Goal: Task Accomplishment & Management: Manage account settings

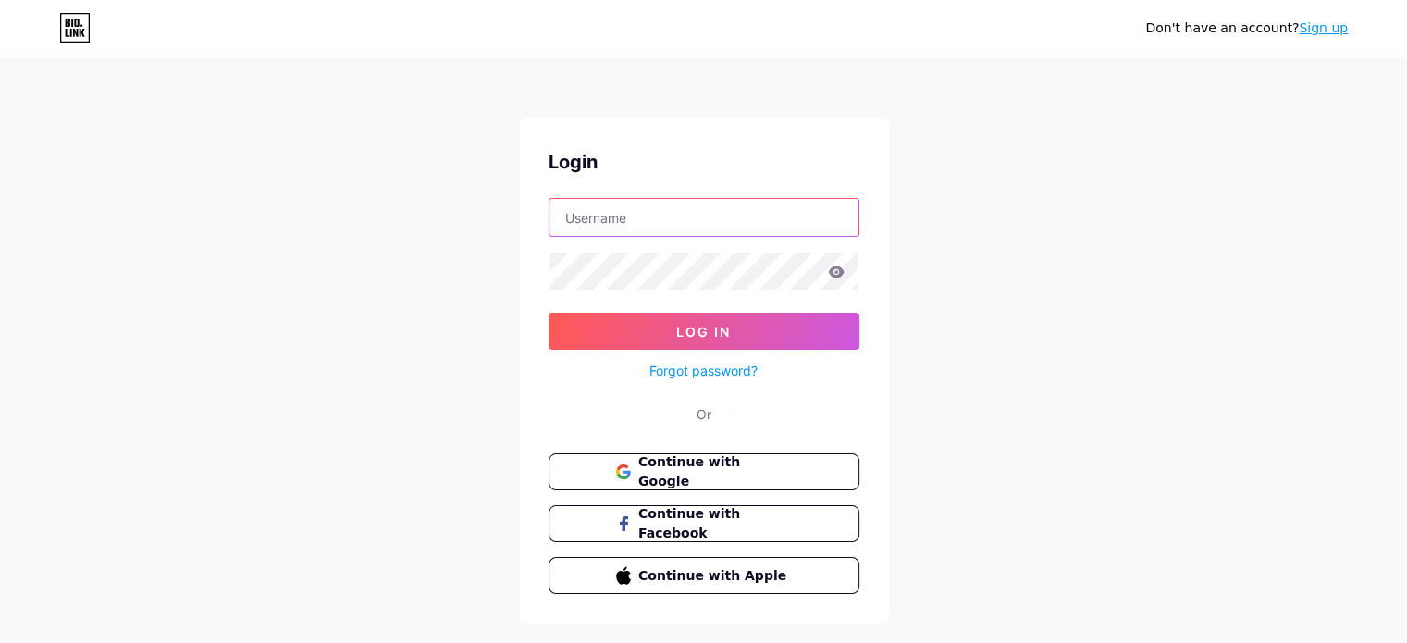
type input "isabela.furtado.psi@gmail.com"
click at [833, 276] on icon at bounding box center [836, 272] width 16 height 12
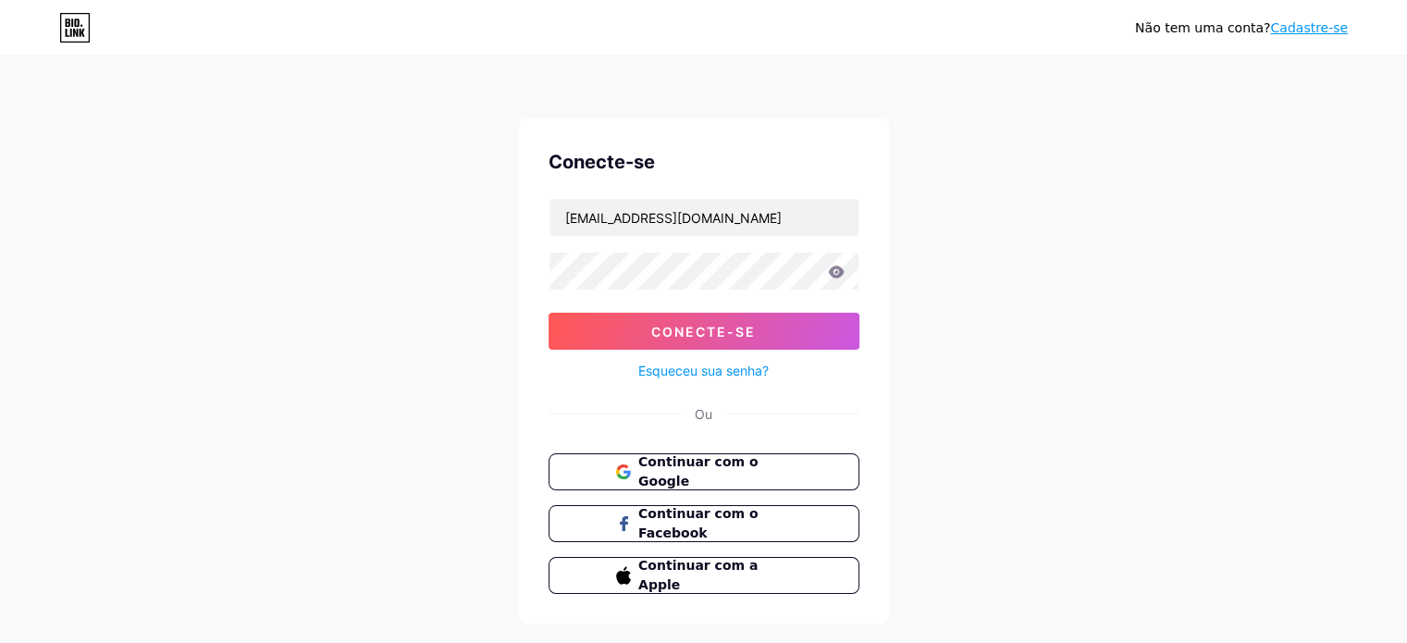
click at [836, 275] on icon at bounding box center [836, 272] width 16 height 12
click at [836, 267] on icon at bounding box center [836, 272] width 16 height 12
click at [752, 326] on font "Conecte-se" at bounding box center [703, 332] width 105 height 16
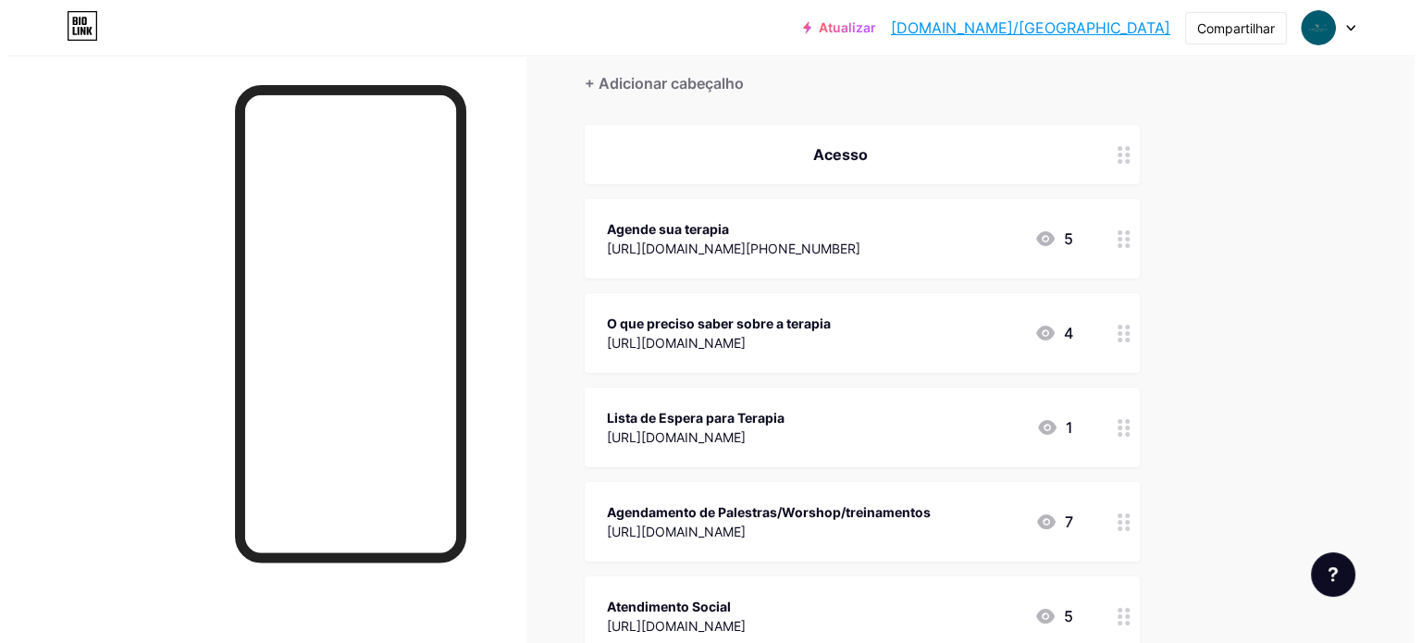
scroll to position [185, 0]
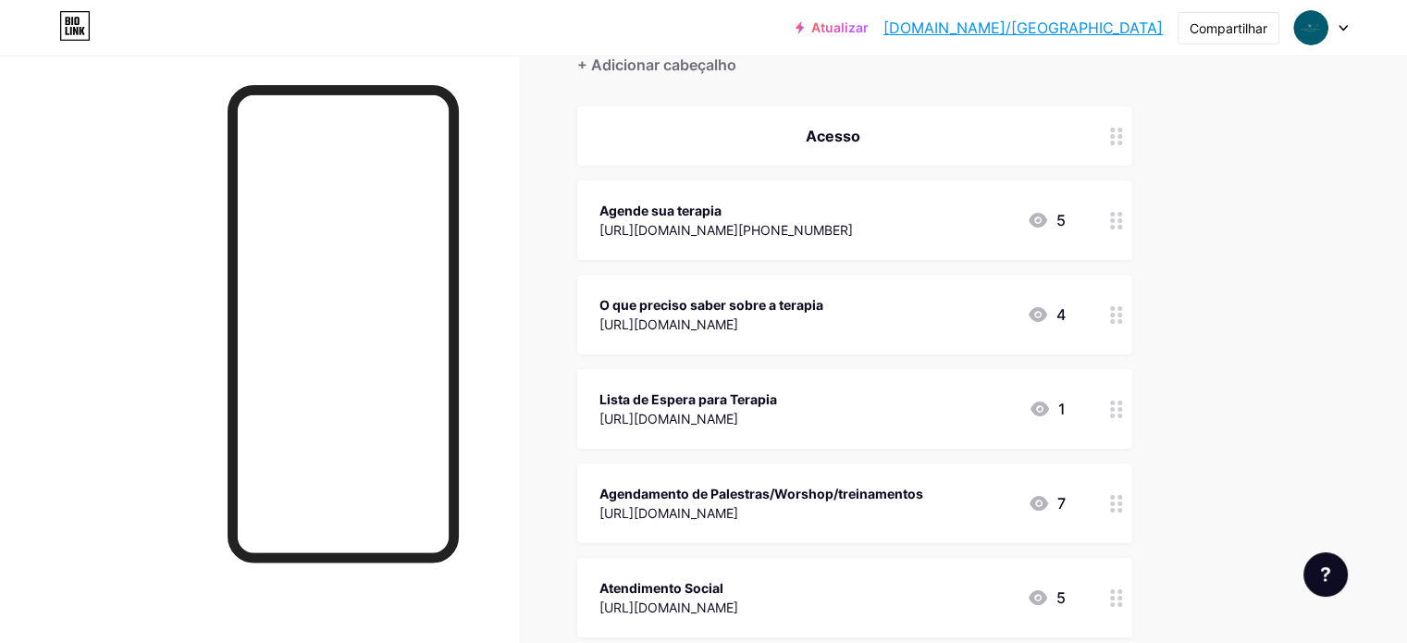
click at [738, 317] on font "[URL][DOMAIN_NAME]" at bounding box center [668, 324] width 139 height 16
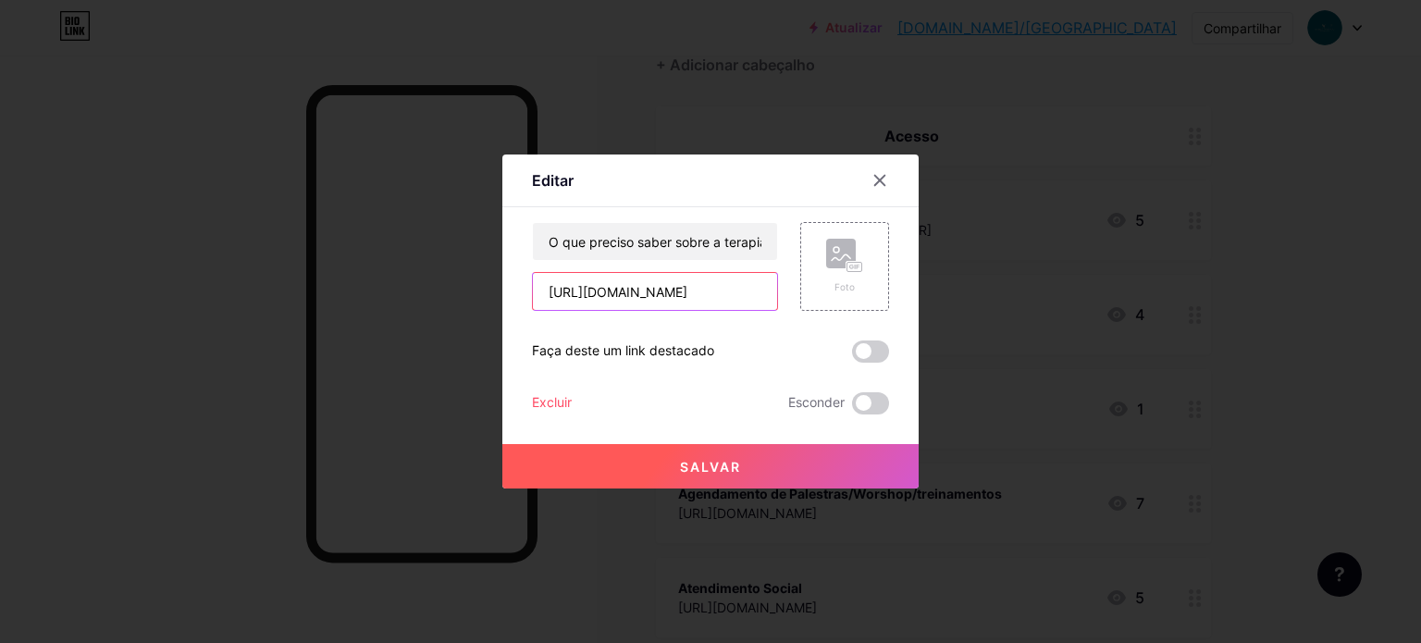
click at [661, 297] on input "[URL][DOMAIN_NAME]" at bounding box center [655, 291] width 244 height 37
click at [689, 294] on input "[URL][DOMAIN_NAME]" at bounding box center [655, 291] width 244 height 37
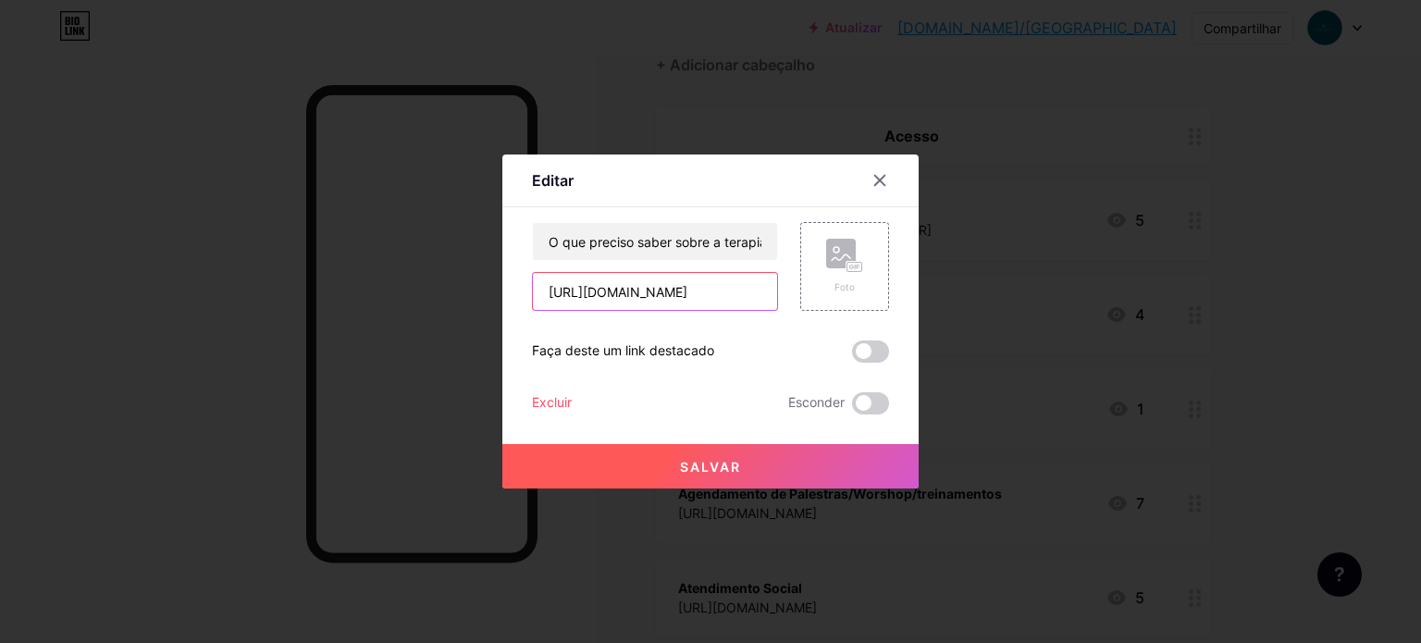
click at [689, 294] on input "[URL][DOMAIN_NAME]" at bounding box center [655, 291] width 244 height 37
paste input "GJ6E1piaM/VQ-OKpNPk0SHM-b5mjFzHQ/watch?utm_content=DAGJ6E1piaM&utm_campaign=des…"
type input "[URL][DOMAIN_NAME]"
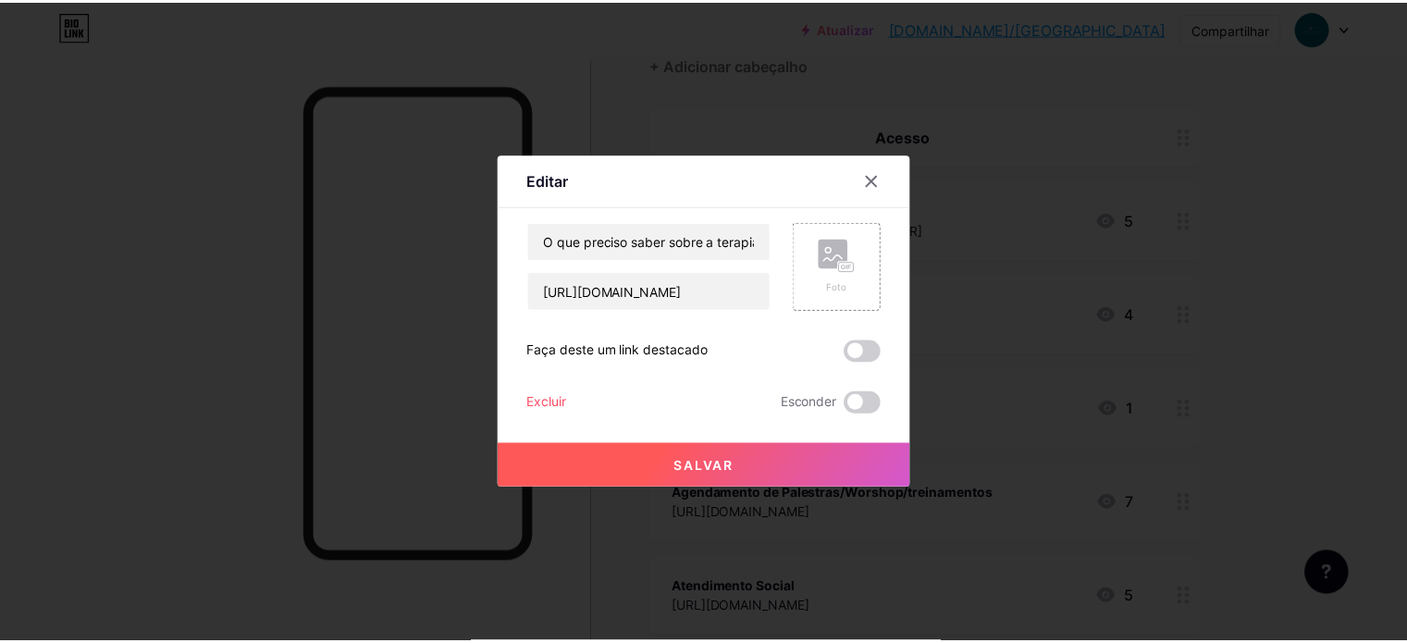
scroll to position [0, 0]
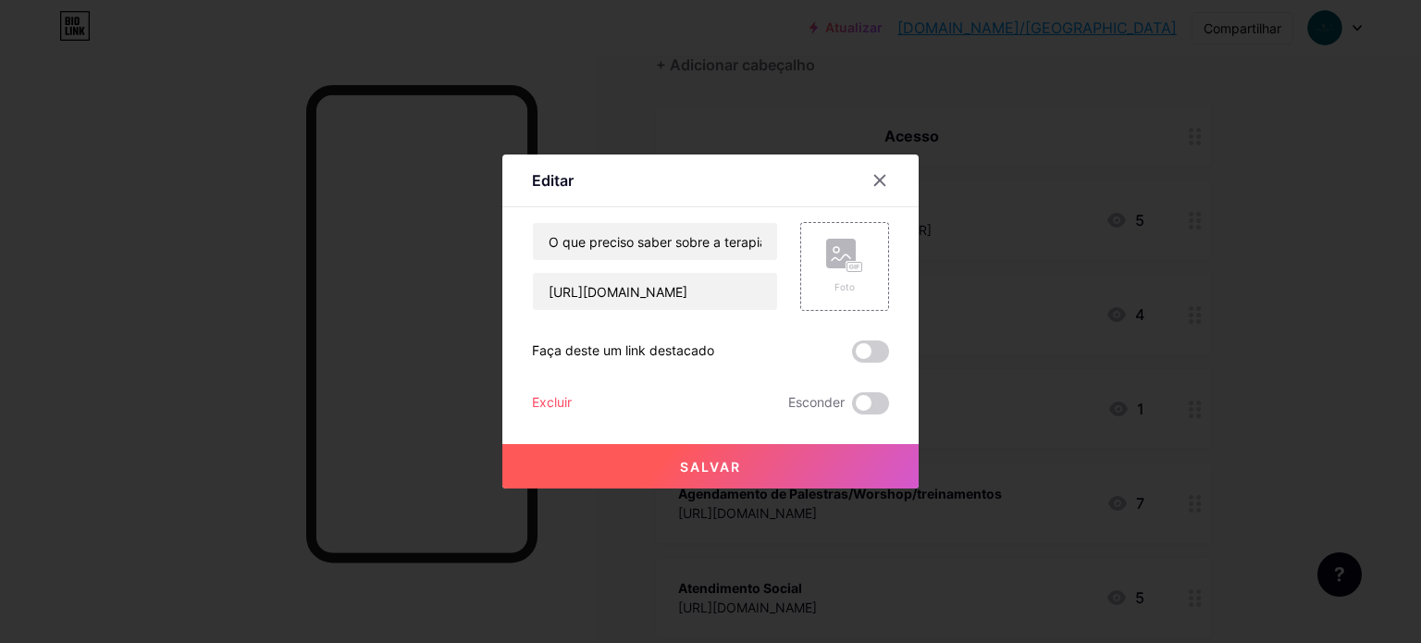
click at [724, 469] on font "Salvar" at bounding box center [710, 467] width 61 height 16
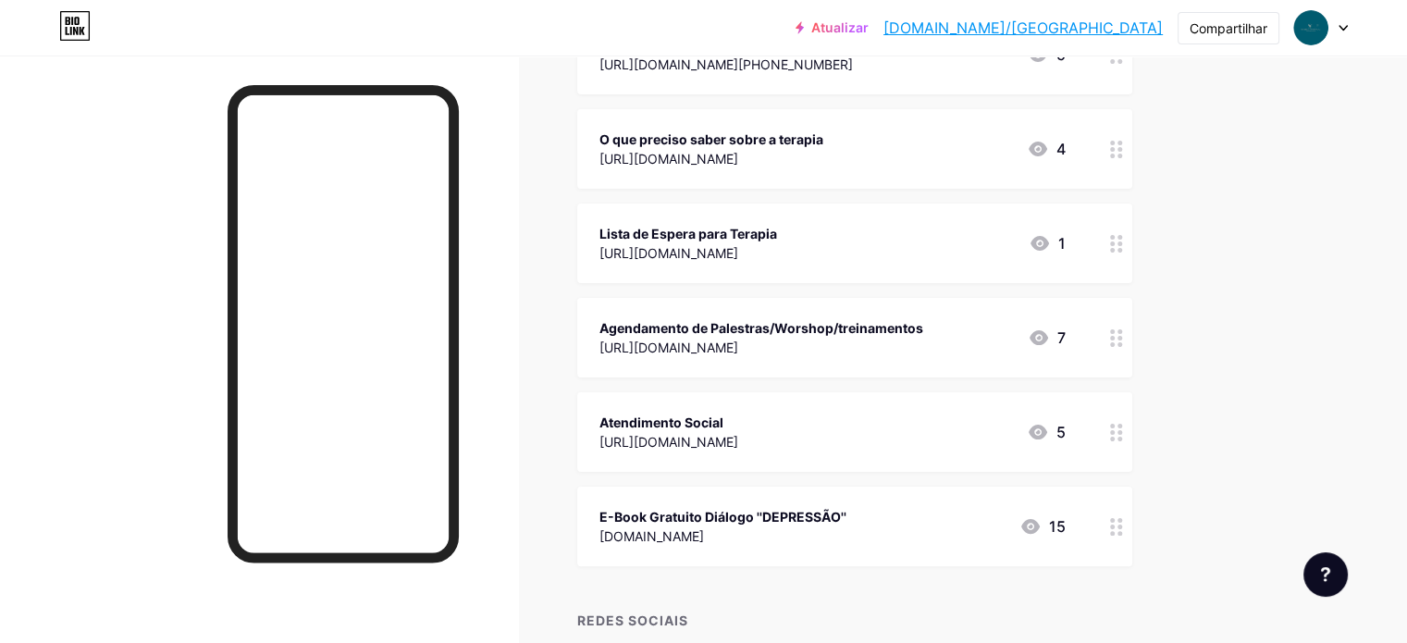
scroll to position [370, 0]
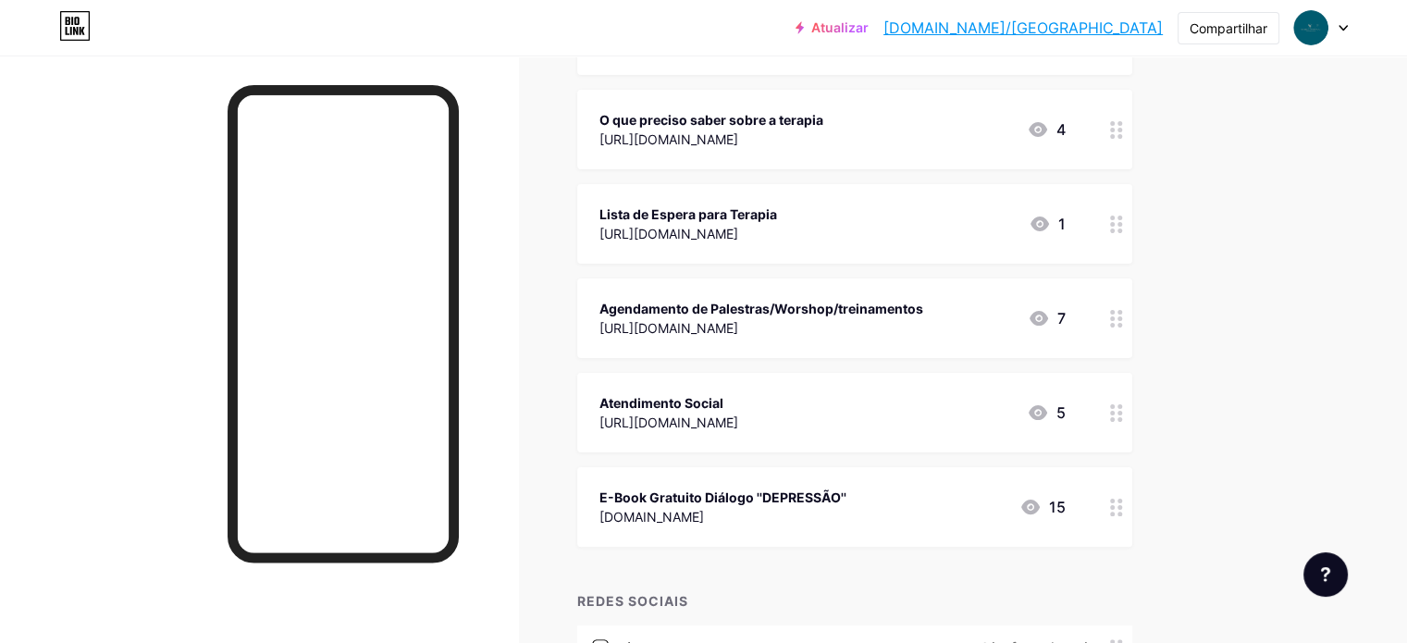
click at [1122, 413] on circle at bounding box center [1120, 413] width 5 height 5
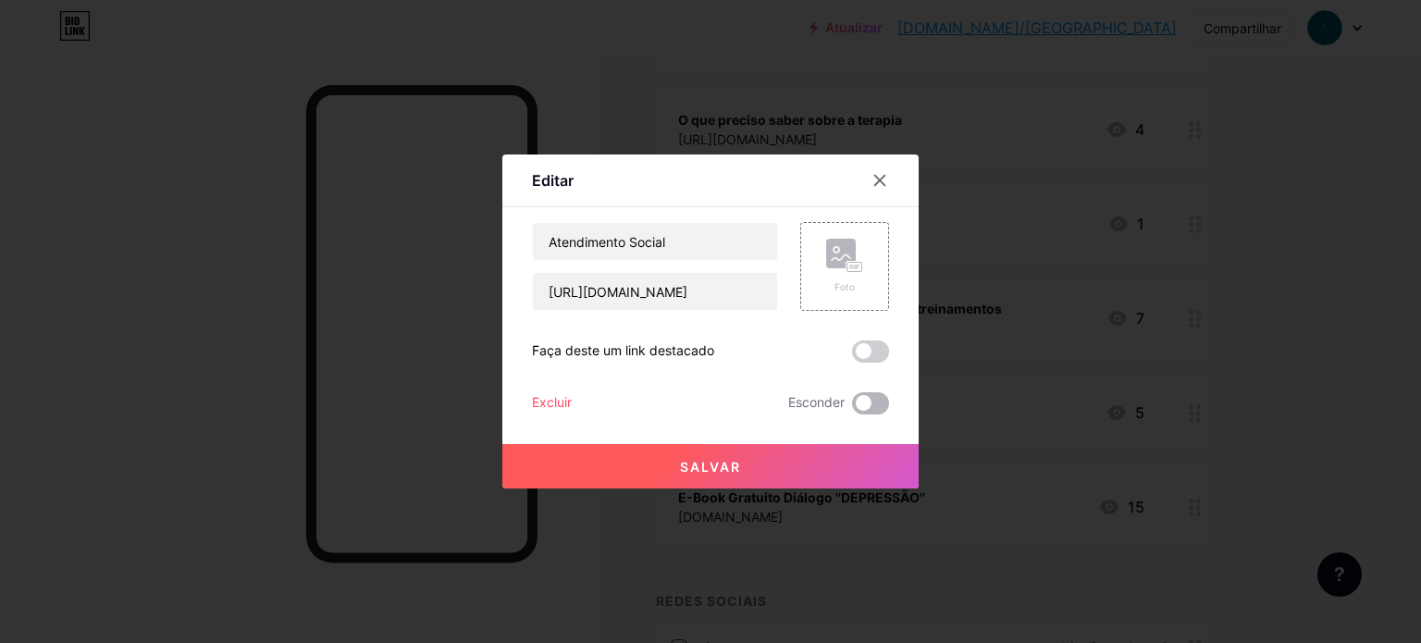
click at [871, 395] on span at bounding box center [870, 403] width 37 height 22
click at [852, 408] on input "checkbox" at bounding box center [852, 408] width 0 height 0
click at [659, 459] on button "Salvar" at bounding box center [710, 466] width 416 height 44
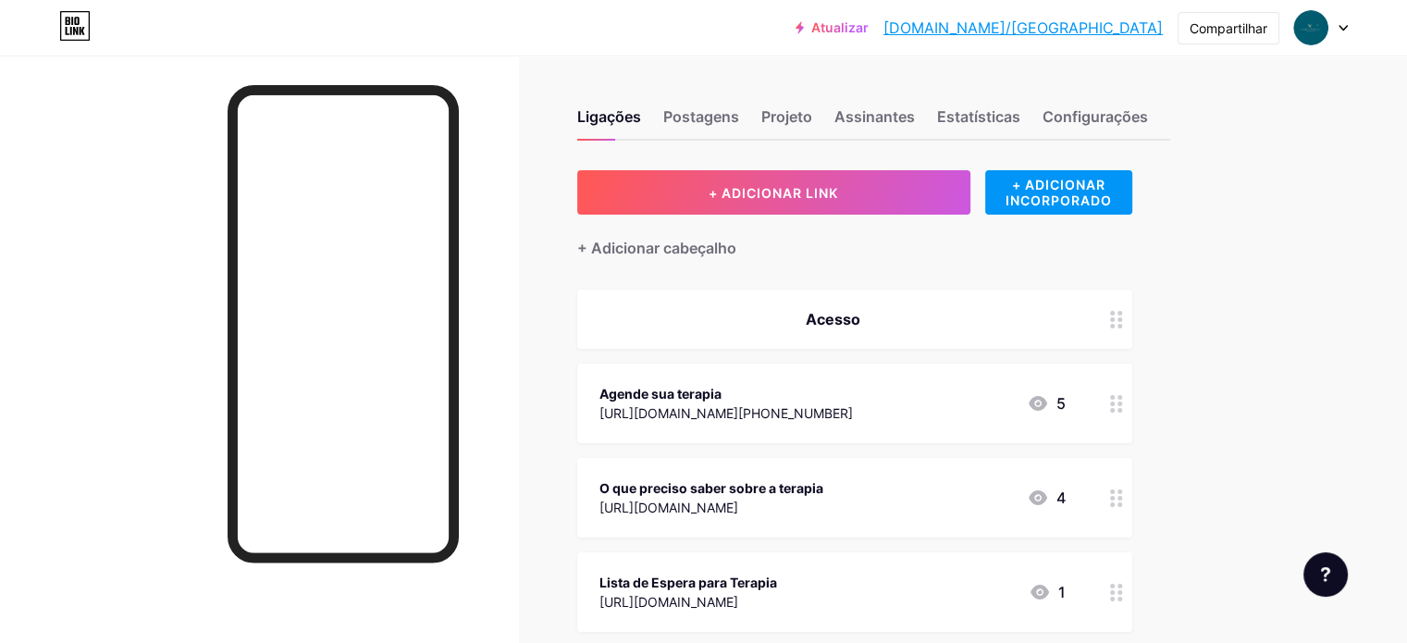
scroll to position [0, 0]
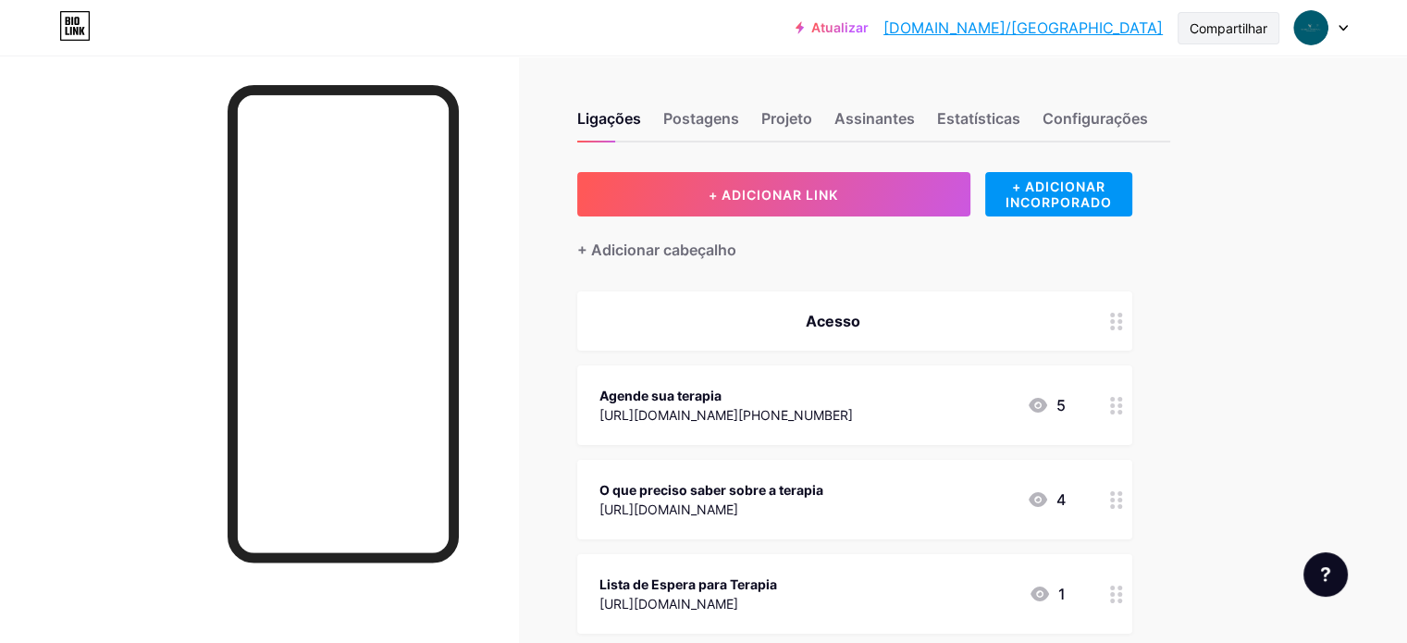
click at [1235, 31] on font "Compartilhar" at bounding box center [1229, 28] width 78 height 16
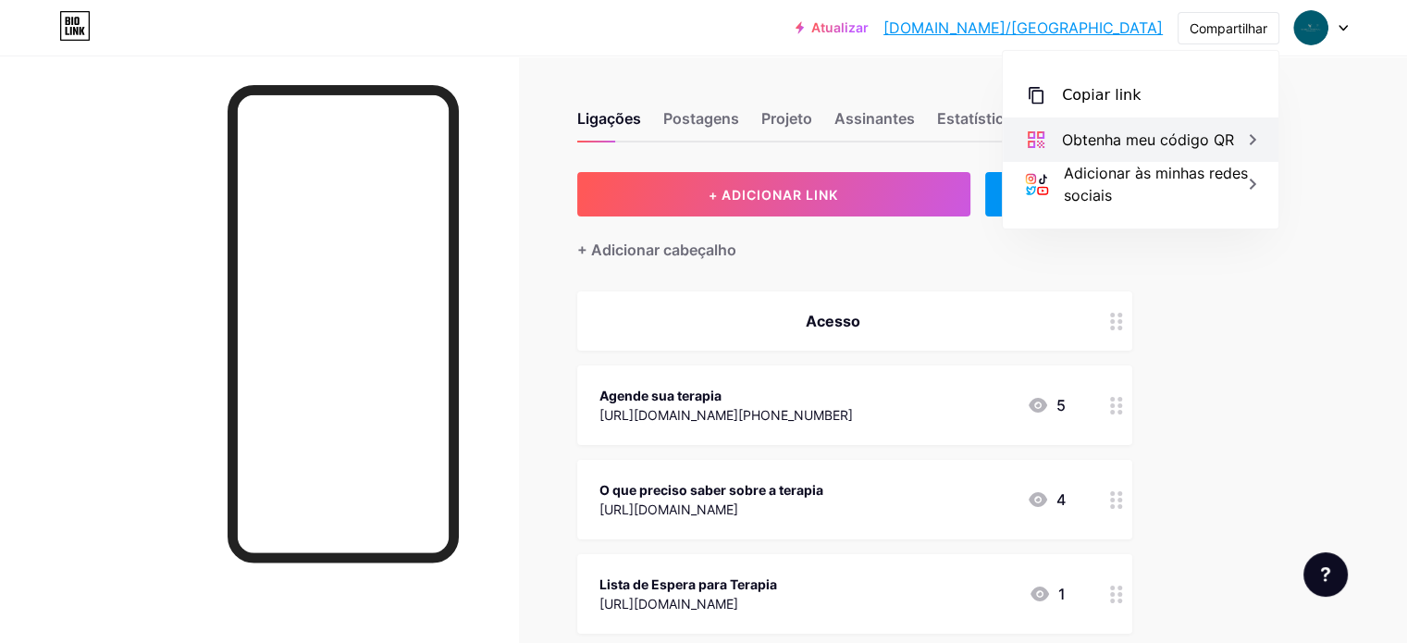
click at [1130, 138] on font "Obtenha meu código QR" at bounding box center [1148, 139] width 172 height 19
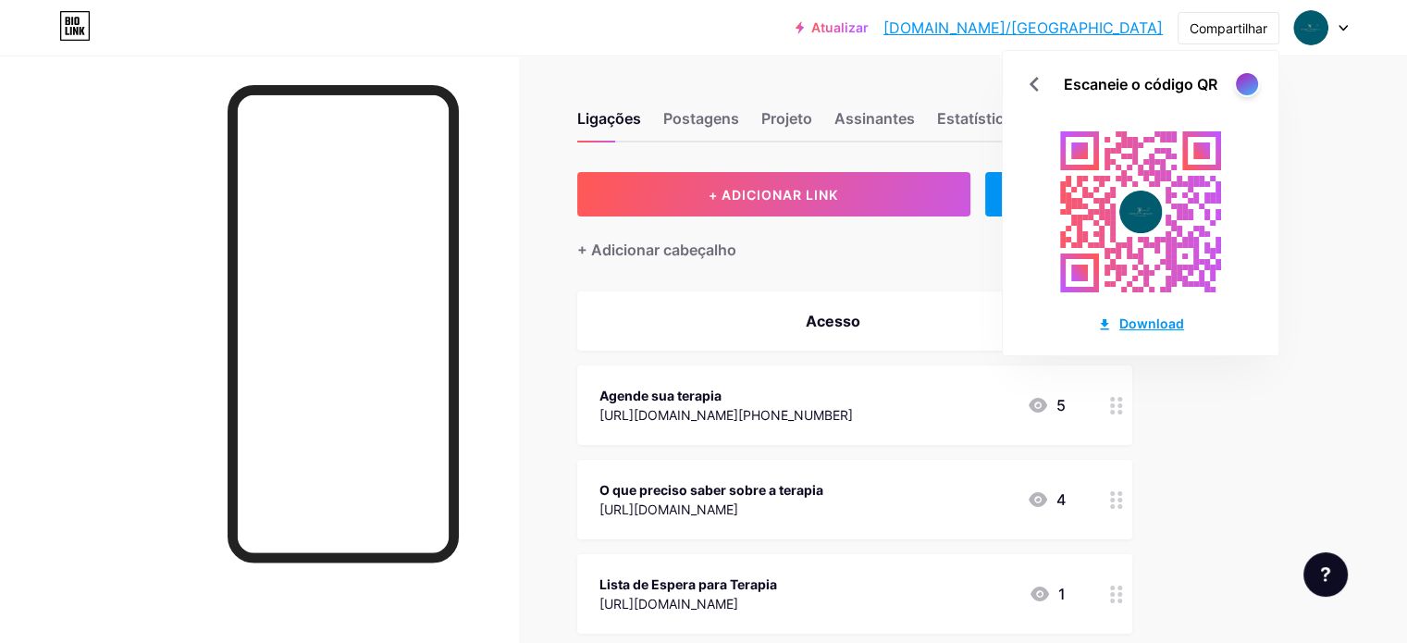
click at [1136, 323] on font "Download" at bounding box center [1151, 323] width 65 height 16
click at [1241, 86] on div at bounding box center [1246, 83] width 23 height 23
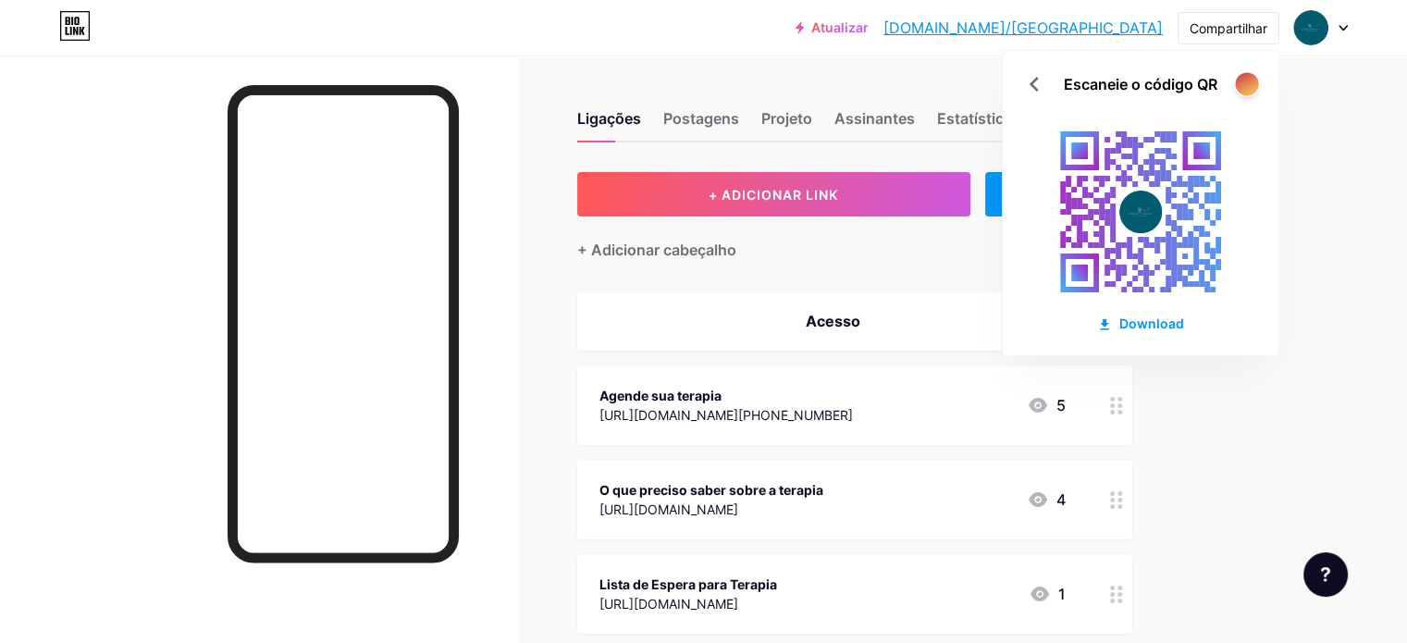
click at [1241, 86] on div at bounding box center [1246, 83] width 23 height 23
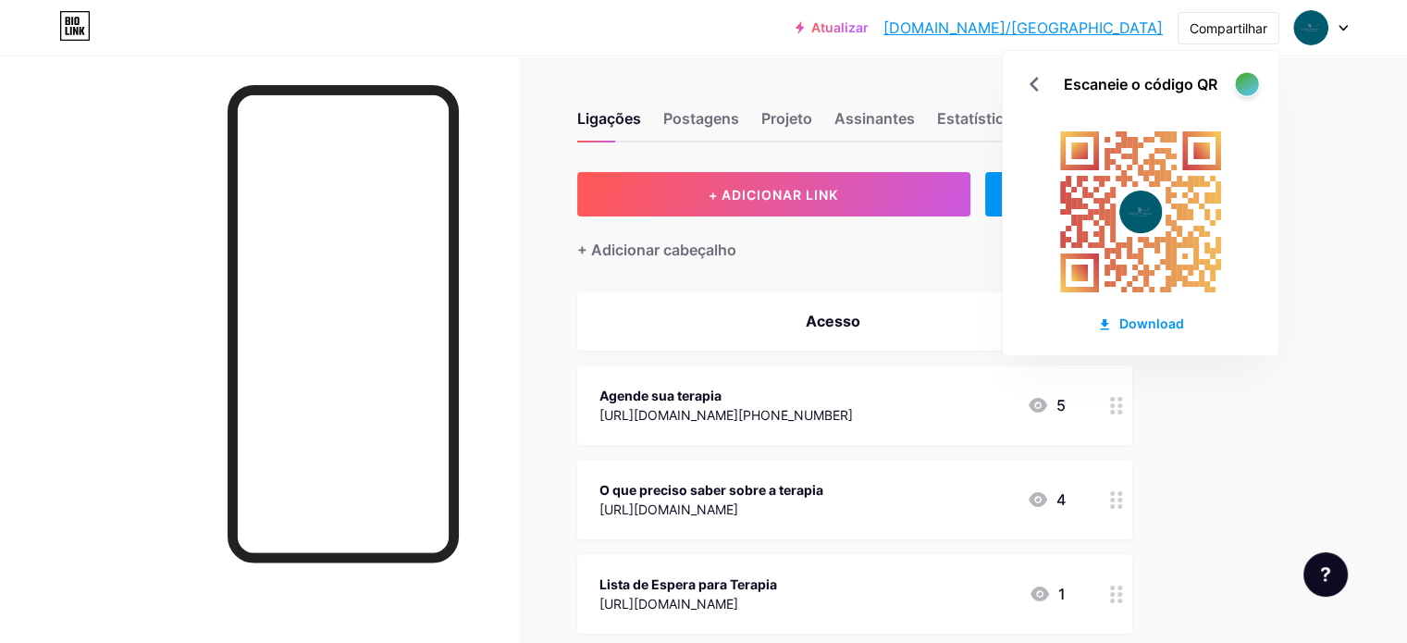
click at [1241, 86] on div at bounding box center [1246, 83] width 23 height 23
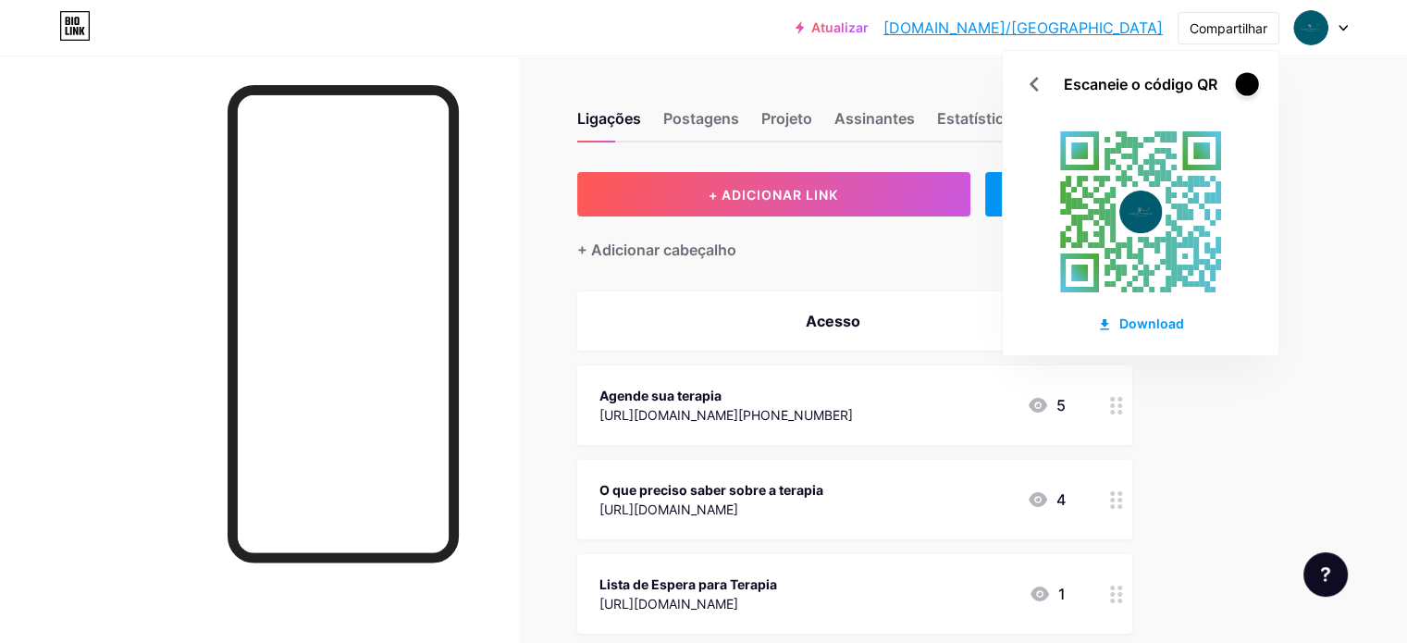
click at [1241, 86] on div at bounding box center [1246, 83] width 23 height 23
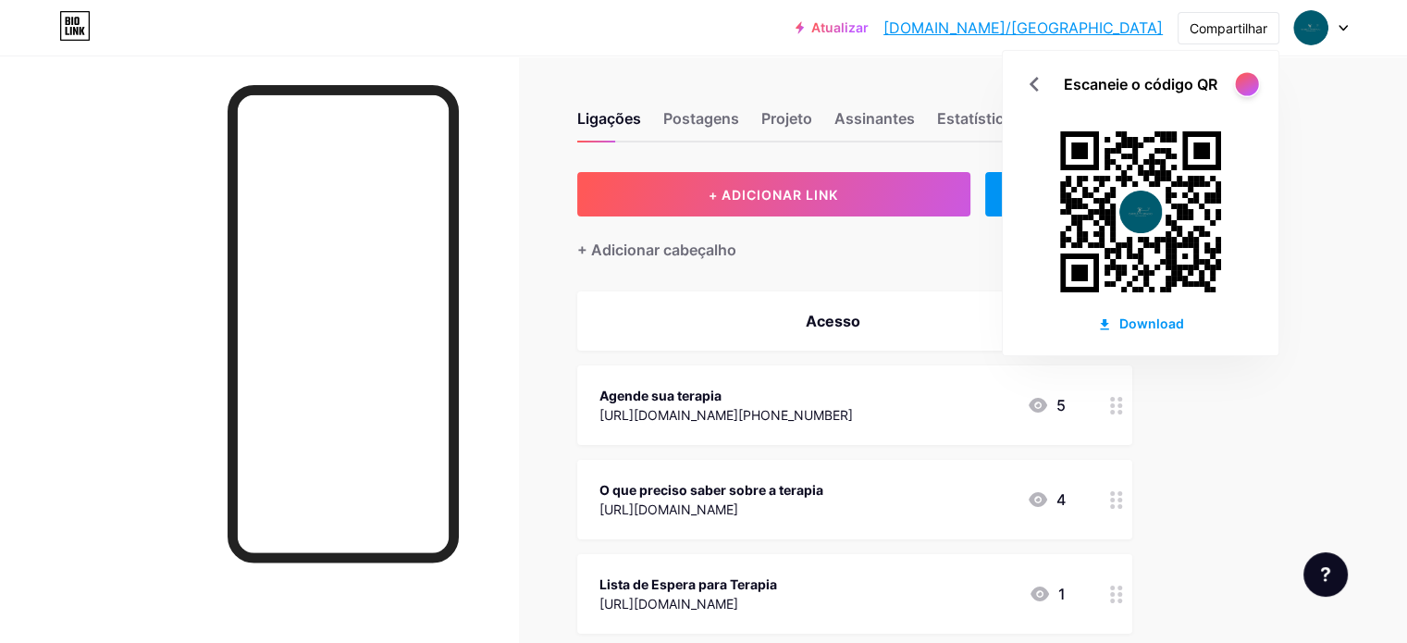
click at [1253, 79] on div at bounding box center [1246, 83] width 23 height 23
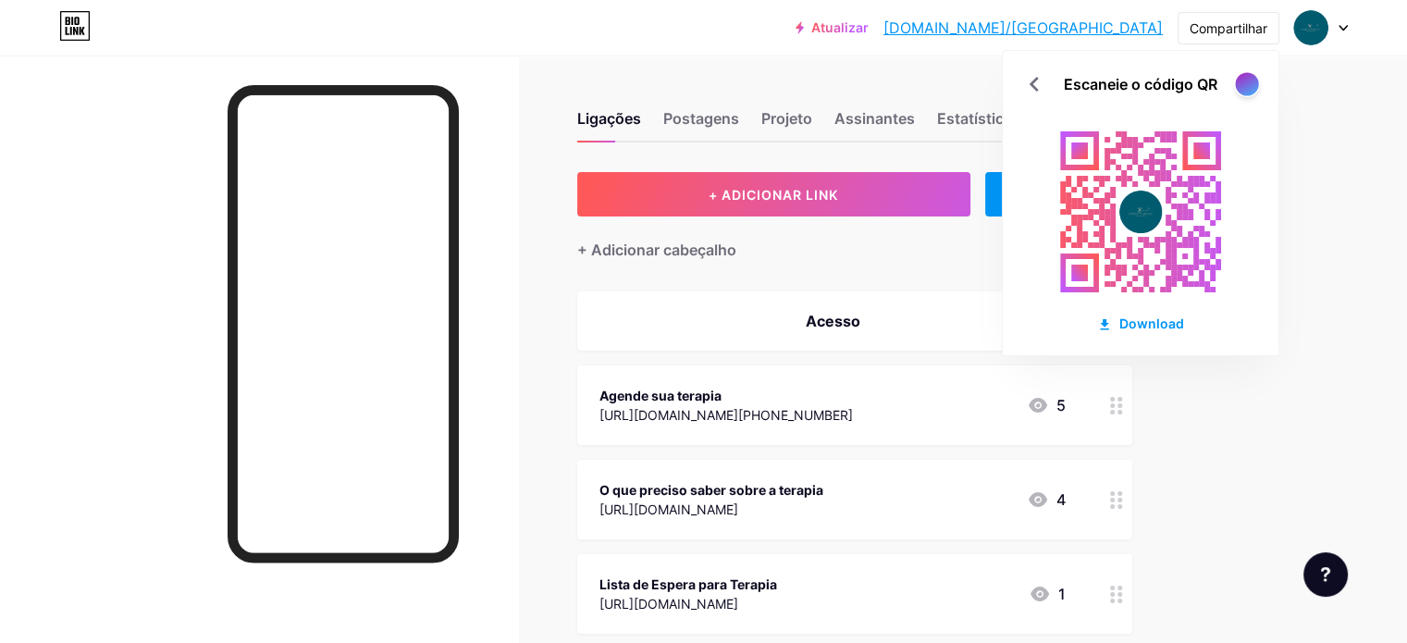
click at [1253, 79] on div at bounding box center [1246, 83] width 23 height 23
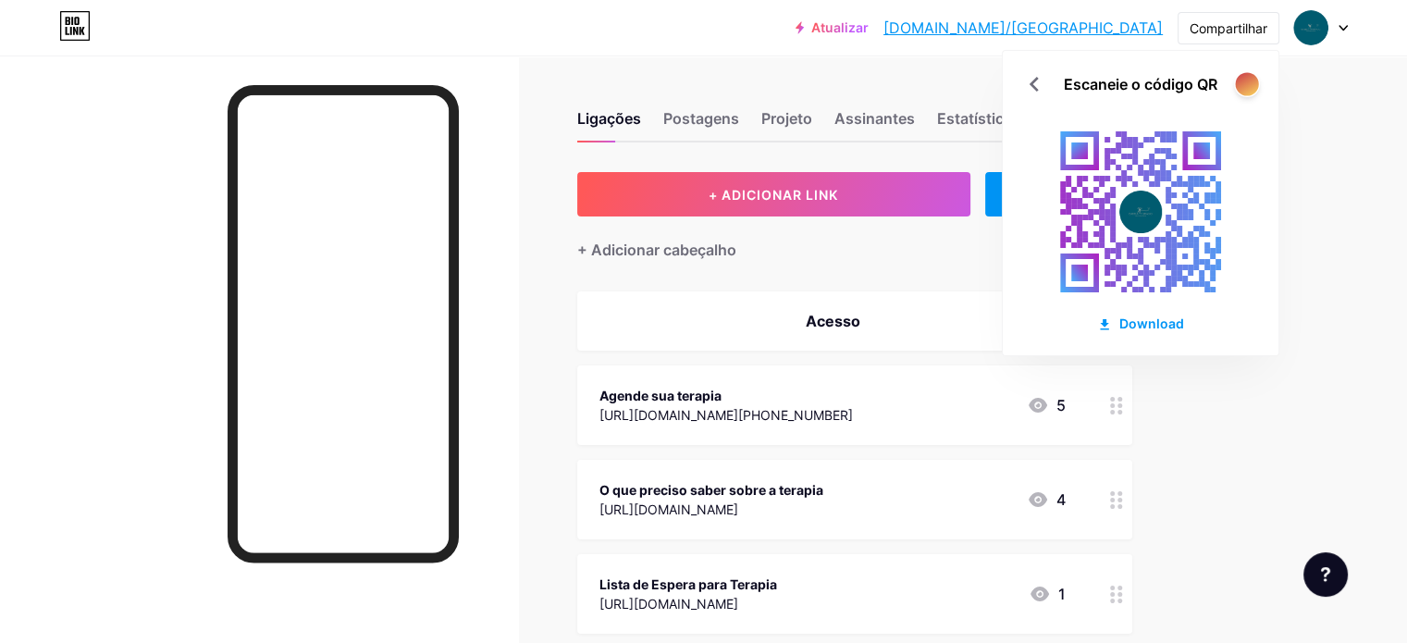
click at [1253, 79] on div at bounding box center [1246, 83] width 23 height 23
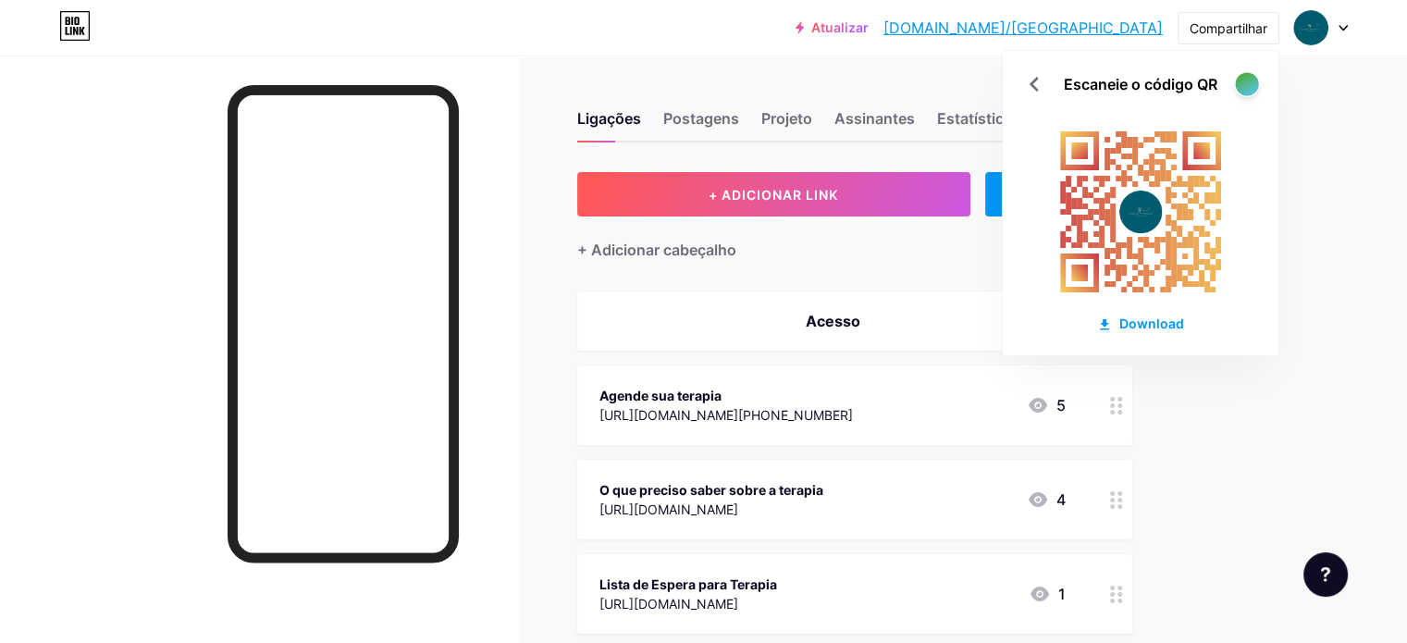
click at [1253, 79] on div at bounding box center [1246, 83] width 23 height 23
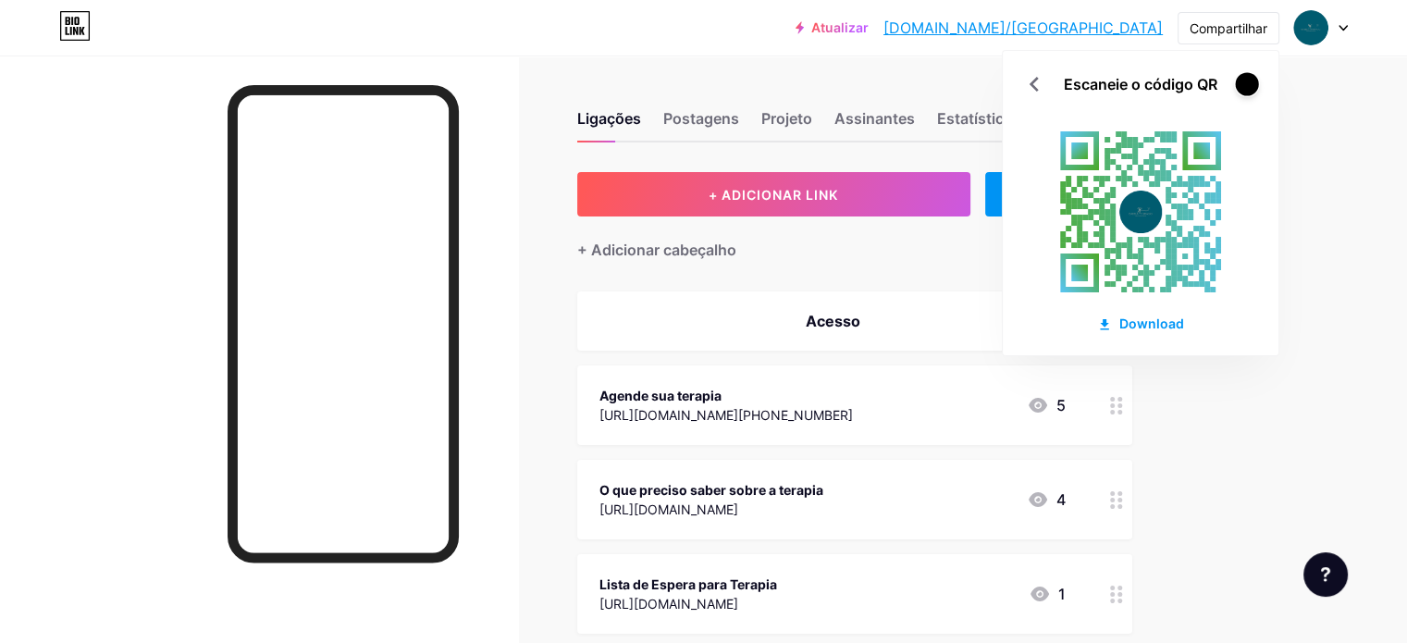
click at [1253, 79] on div at bounding box center [1246, 83] width 23 height 23
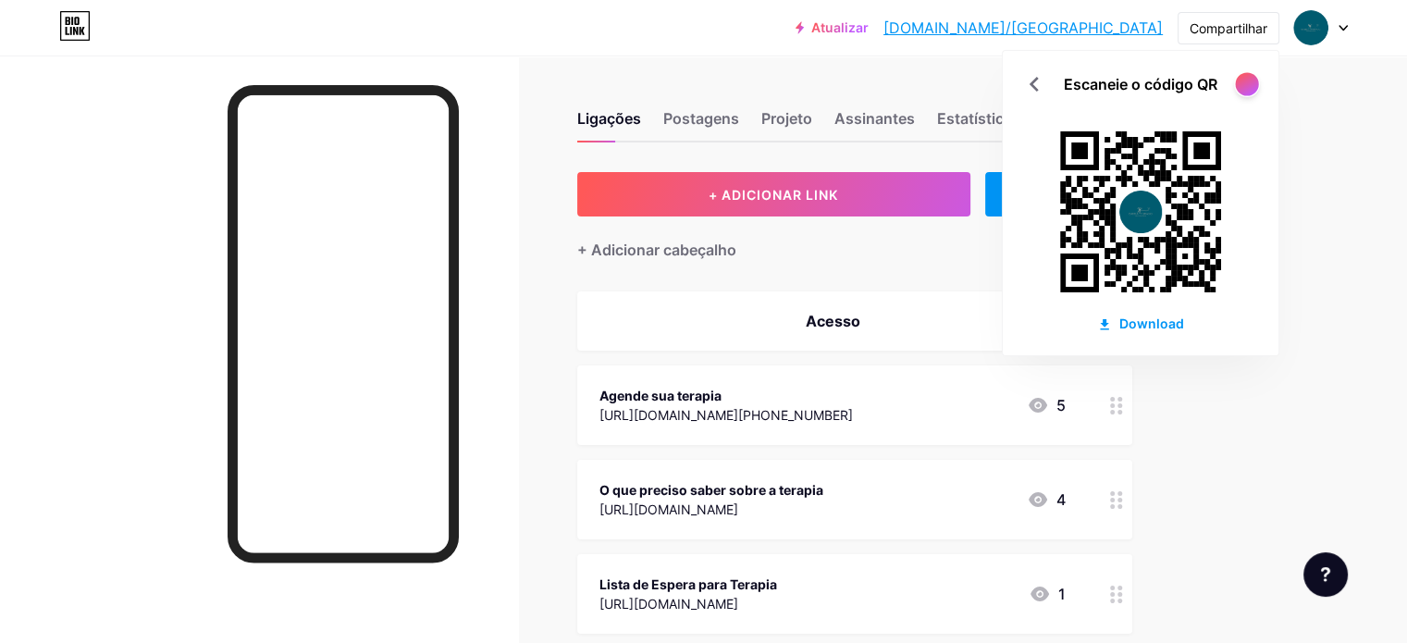
click at [1253, 79] on div at bounding box center [1246, 83] width 23 height 23
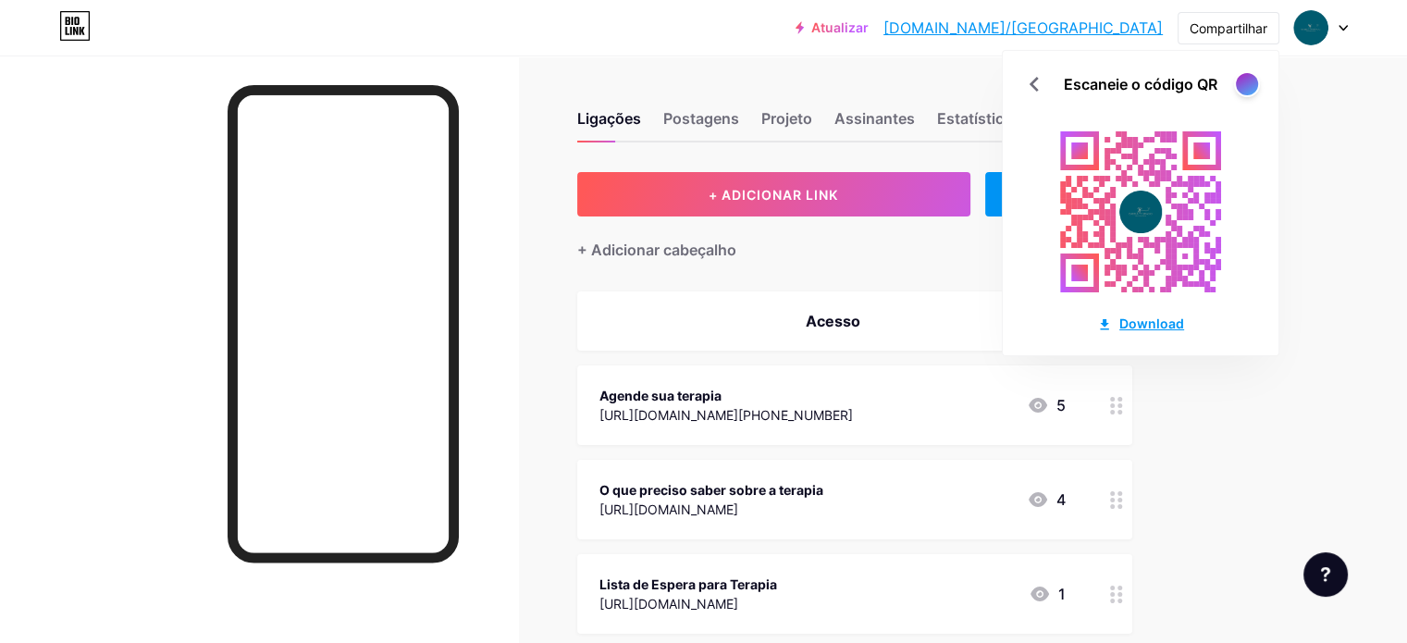
click at [1141, 318] on font "Download" at bounding box center [1151, 323] width 65 height 16
click at [1258, 80] on div at bounding box center [1247, 84] width 26 height 26
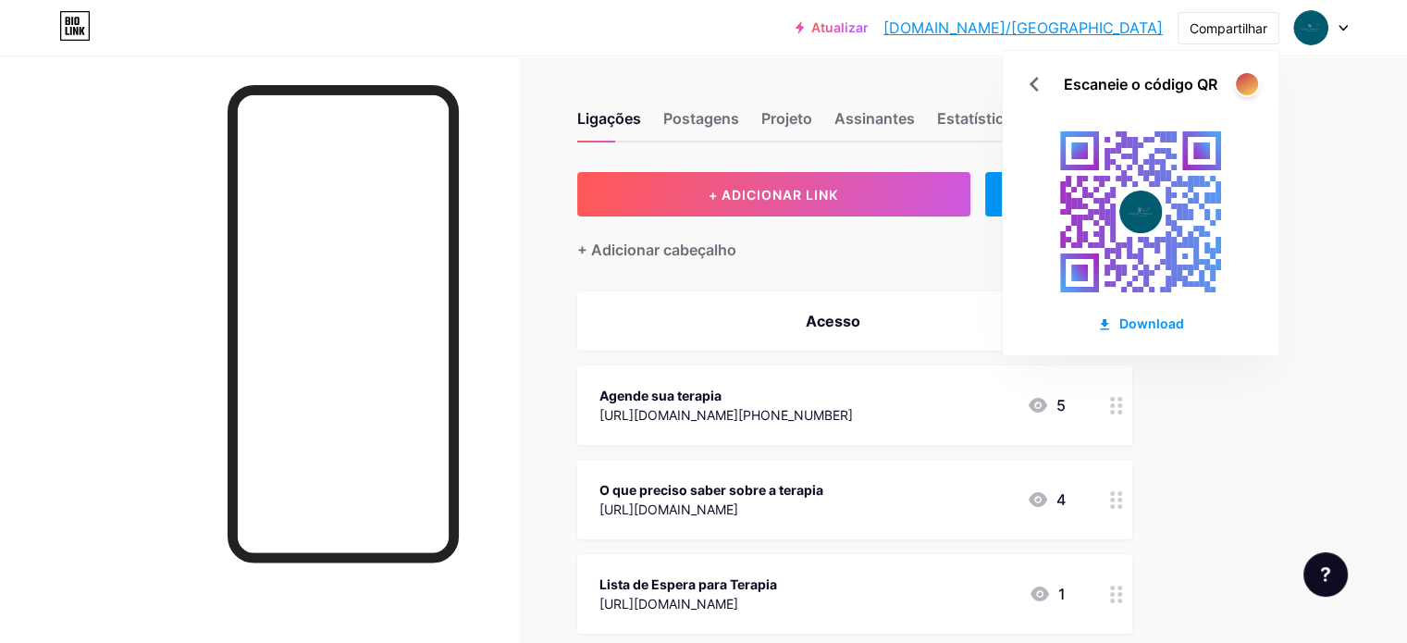
click at [1259, 80] on div at bounding box center [1247, 84] width 26 height 26
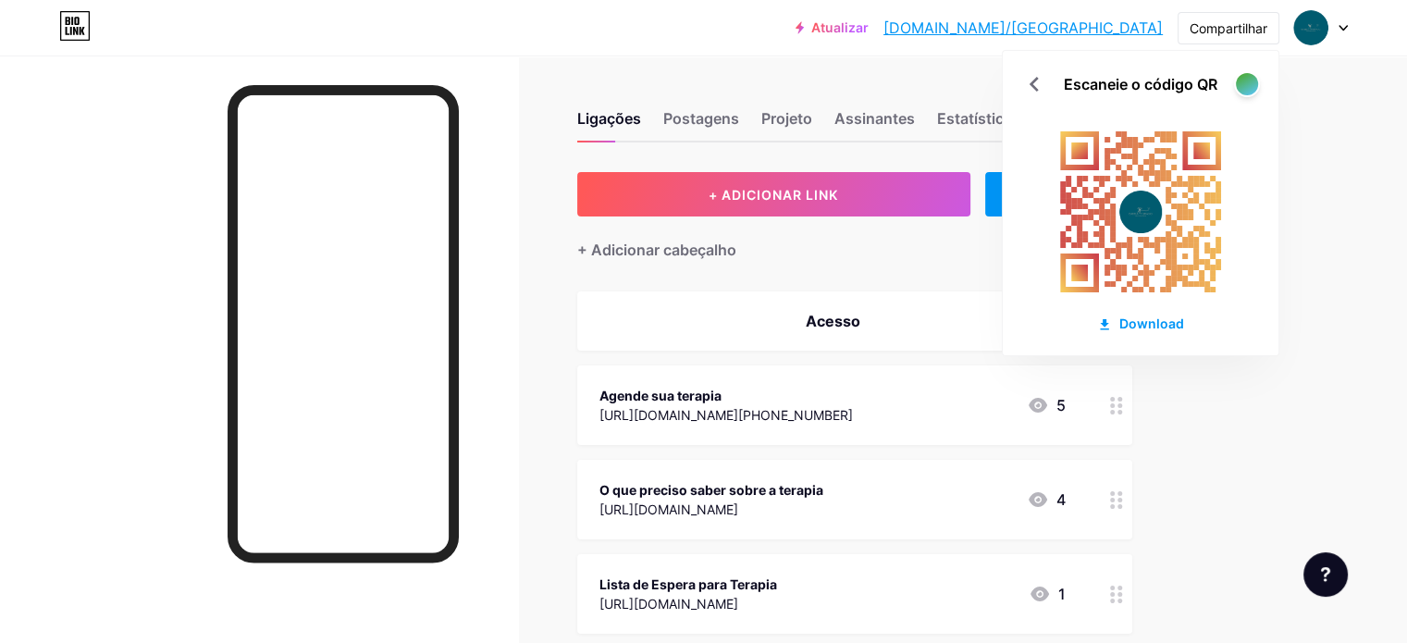
click at [1259, 80] on div at bounding box center [1247, 84] width 26 height 26
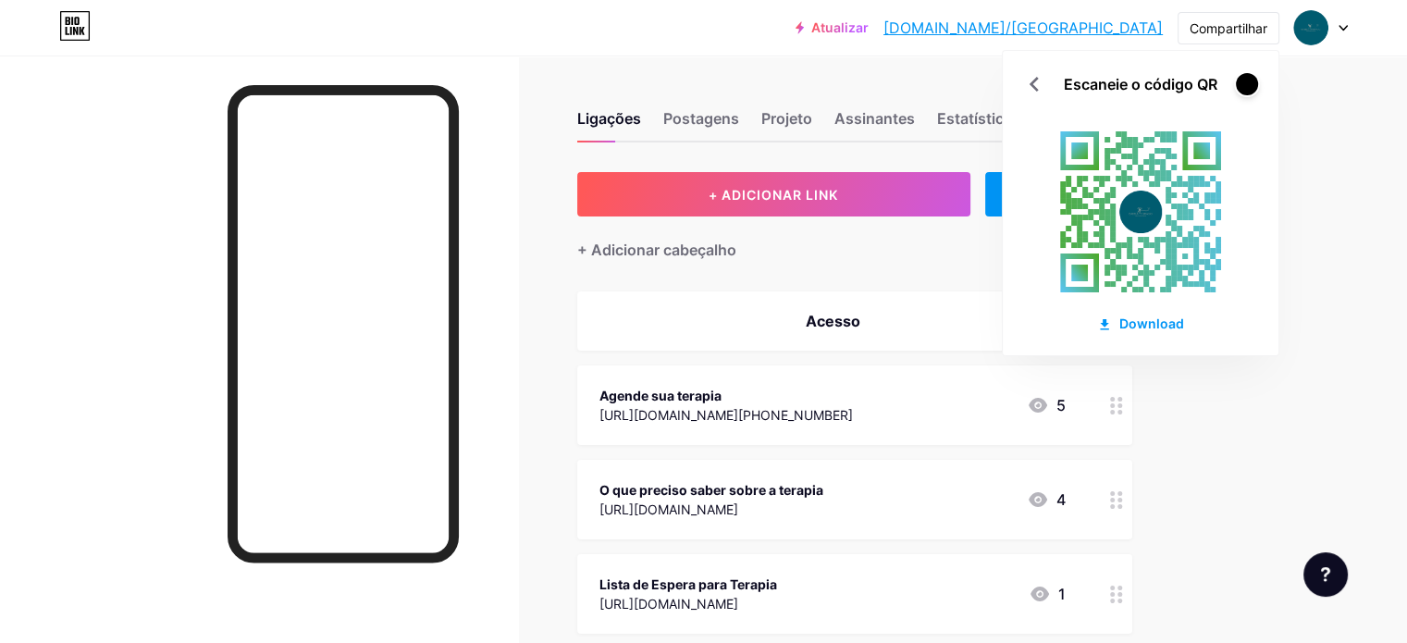
click at [1259, 80] on div at bounding box center [1247, 84] width 26 height 26
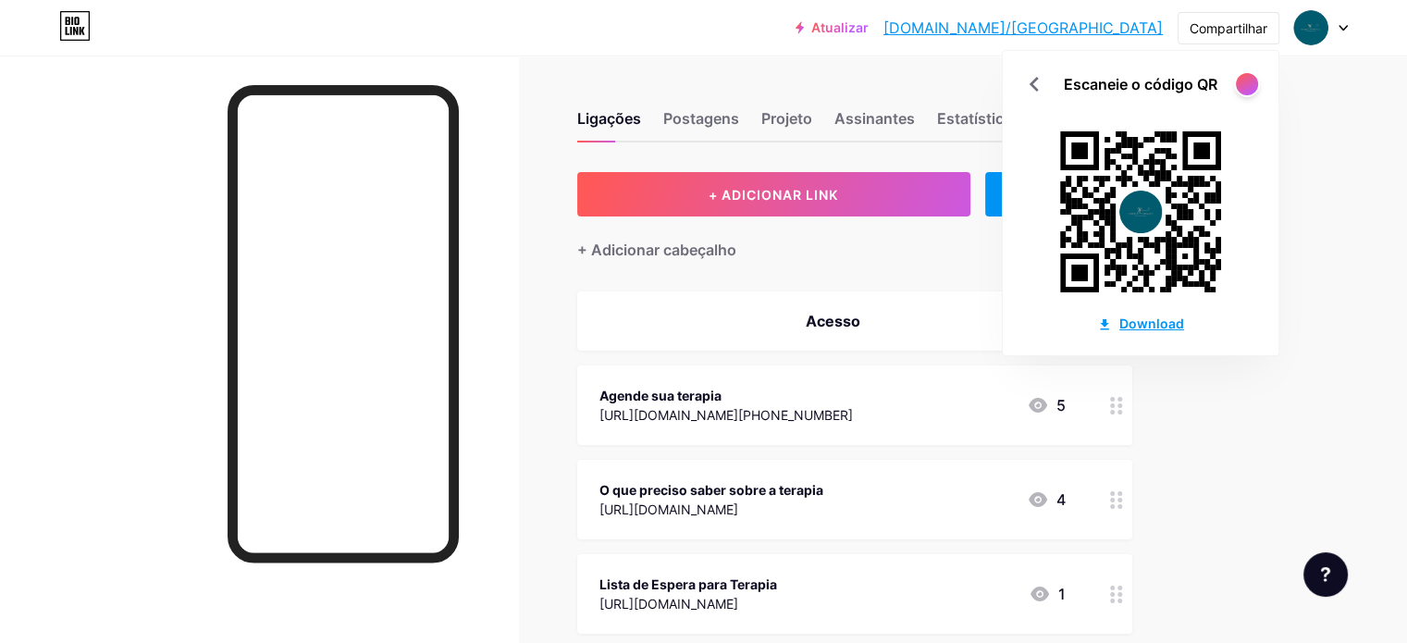
click at [1127, 323] on font "Download" at bounding box center [1151, 323] width 65 height 16
